Goal: Task Accomplishment & Management: Manage account settings

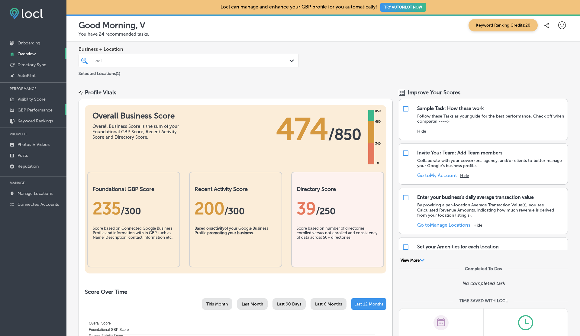
click at [32, 111] on p "GBP Performance" at bounding box center [35, 110] width 35 height 5
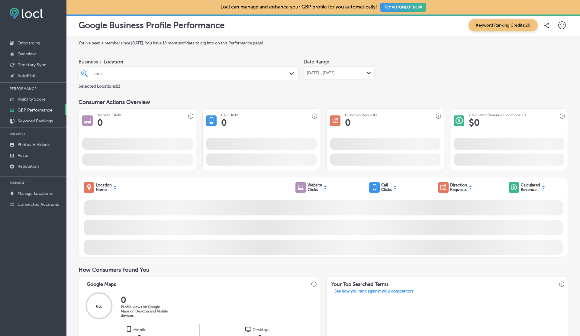
click at [391, 59] on div "Business + Location Locl Path Created with Sketch. Selected Locations ( 1 ) Dat…" at bounding box center [323, 73] width 489 height 34
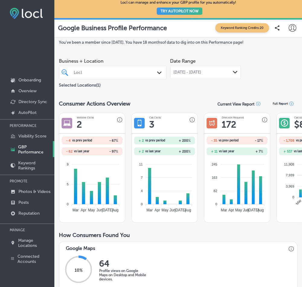
click at [291, 29] on icon at bounding box center [293, 28] width 8 height 8
click at [277, 47] on p "My Account" at bounding box center [279, 46] width 20 height 5
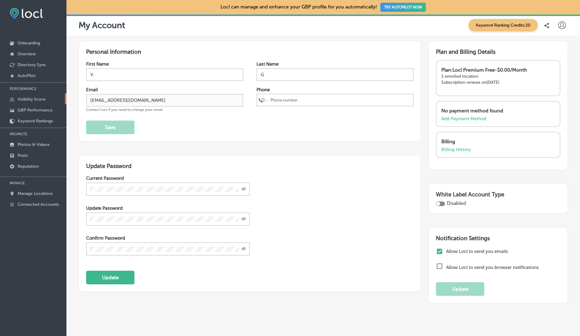
click at [31, 98] on p "Visibility Score" at bounding box center [32, 99] width 28 height 5
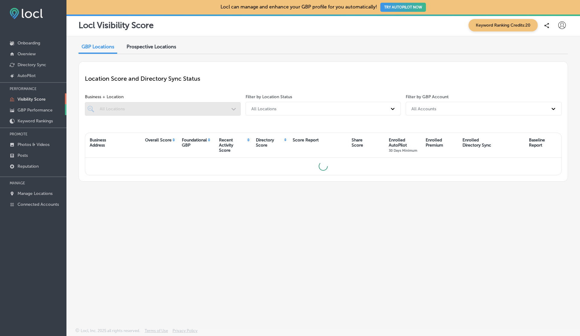
click at [33, 108] on p "GBP Performance" at bounding box center [35, 110] width 35 height 5
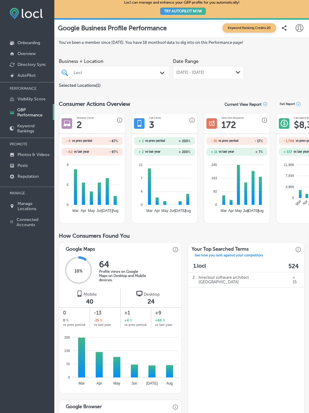
click at [299, 27] on icon at bounding box center [300, 28] width 8 height 8
click at [278, 79] on p "Log Out" at bounding box center [282, 77] width 13 height 5
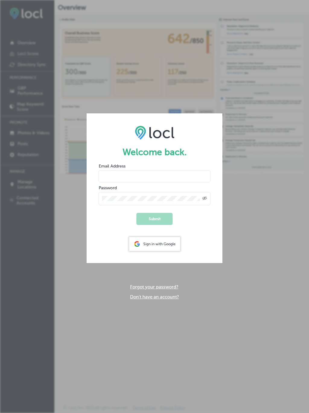
click at [109, 178] on input "email" at bounding box center [155, 176] width 112 height 12
type input "[EMAIL_ADDRESS][DOMAIN_NAME]"
click at [136, 213] on button "Submit" at bounding box center [154, 219] width 36 height 12
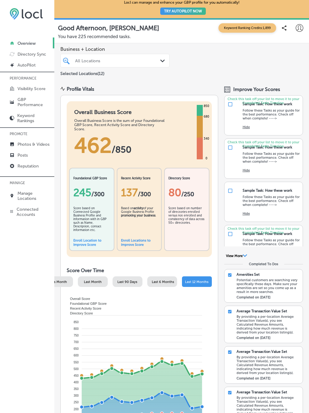
click at [26, 102] on p "GBP Performance" at bounding box center [35, 102] width 34 height 10
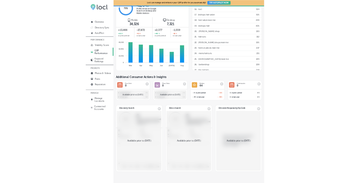
scroll to position [523, 0]
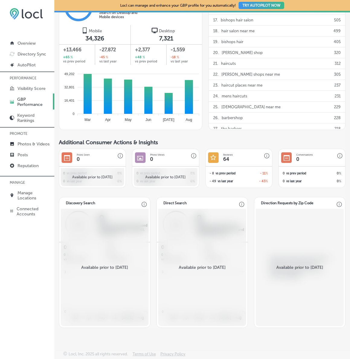
click at [107, 144] on span "Additional Consumer Actions & Insights" at bounding box center [108, 142] width 99 height 7
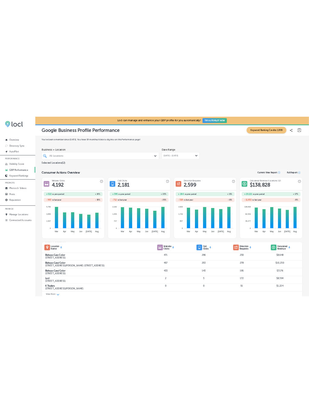
scroll to position [69, 0]
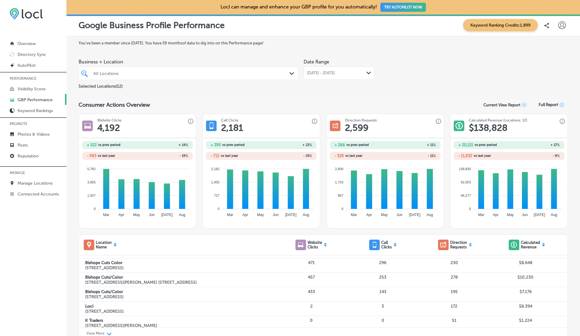
click at [436, 88] on div "Business + Location All Locations Path Created with Sketch. Selected Locations …" at bounding box center [323, 73] width 489 height 34
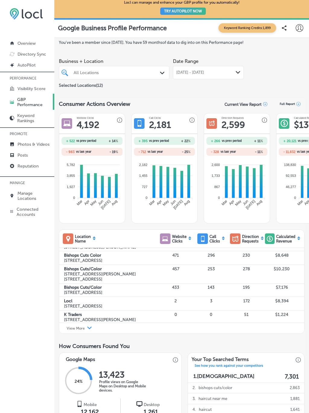
scroll to position [74, 0]
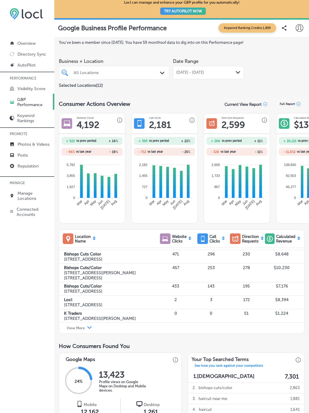
click at [263, 81] on div "Business + Location All Locations Path Created with Sketch. Selected Locations …" at bounding box center [182, 72] width 246 height 34
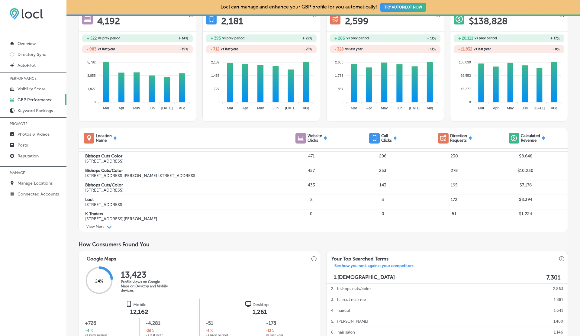
scroll to position [0, 0]
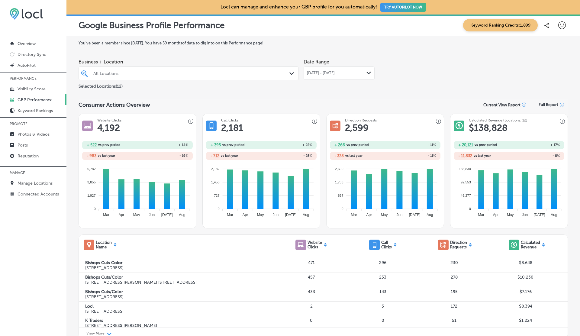
click at [564, 26] on icon at bounding box center [562, 25] width 8 height 8
click at [551, 82] on li "Log Out" at bounding box center [551, 78] width 42 height 14
